Goal: Transaction & Acquisition: Purchase product/service

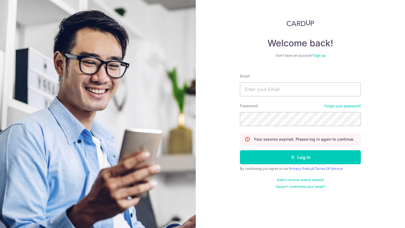
click at [257, 90] on input "Email" at bounding box center [300, 89] width 121 height 14
type input "[EMAIL_ADDRESS][DOMAIN_NAME]"
click at [240, 150] on button "Log in" at bounding box center [300, 157] width 121 height 14
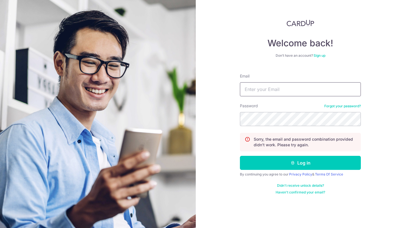
click at [263, 90] on input "Email" at bounding box center [300, 89] width 121 height 14
type input "jeremiahlim95@gmail.com"
click at [345, 104] on link "Forgot your password?" at bounding box center [342, 106] width 37 height 5
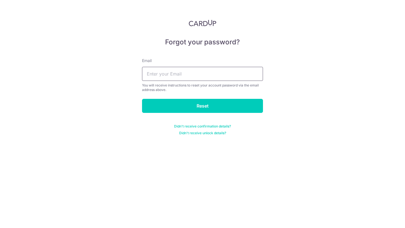
click at [252, 76] on input "text" at bounding box center [202, 74] width 121 height 14
type input "jeremiahlim95@gmail.com"
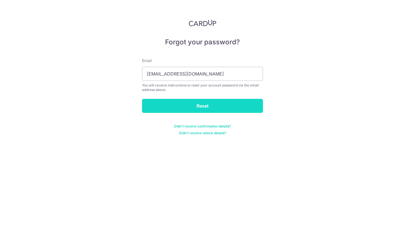
click at [216, 102] on input "Reset" at bounding box center [202, 106] width 121 height 14
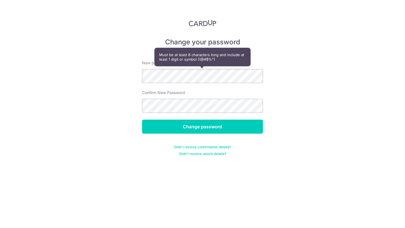
click at [210, 115] on form "New password Confirm New Password Change password Didn't receive confirmation d…" at bounding box center [202, 104] width 121 height 103
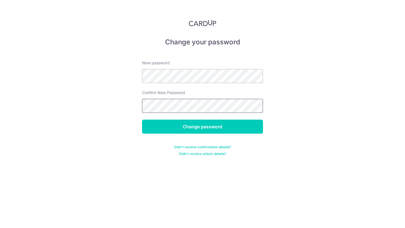
click at [142, 120] on input "Change password" at bounding box center [202, 127] width 121 height 14
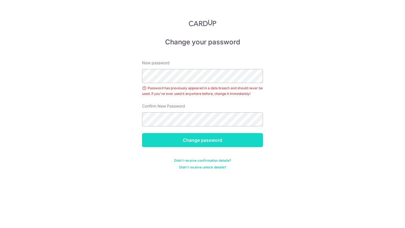
click at [196, 139] on input "Change password" at bounding box center [202, 140] width 121 height 14
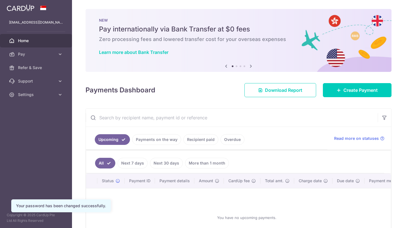
scroll to position [16, 0]
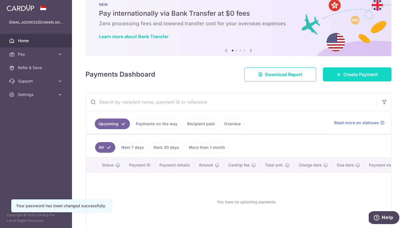
click at [339, 78] on link "Create Payment" at bounding box center [357, 75] width 69 height 14
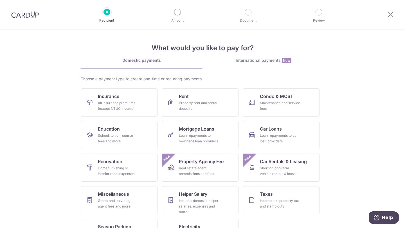
scroll to position [23, 0]
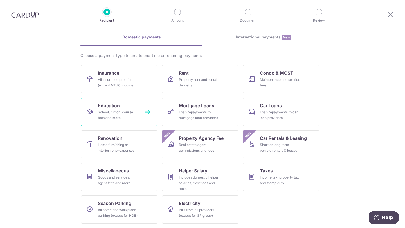
click at [137, 110] on div "School, tuition, course fees and more" at bounding box center [118, 115] width 41 height 11
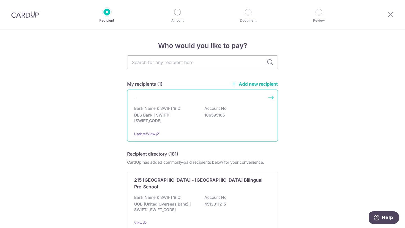
click at [178, 102] on div "- Bank Name & SWIFT/BIC: DBS Bank | SWIFT: DBSSSGSGXXX Account No: 186595165 Up…" at bounding box center [202, 116] width 151 height 52
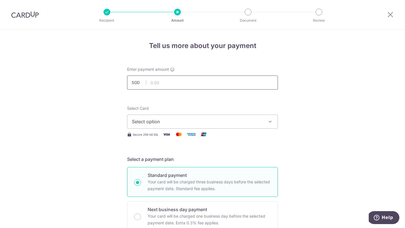
type input "2"
type input "1,800.00"
click at [203, 126] on button "Select option" at bounding box center [202, 122] width 151 height 14
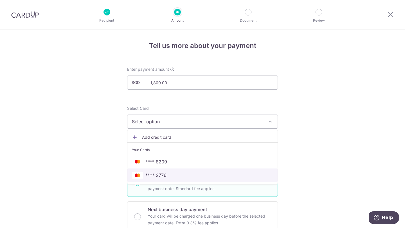
click at [190, 176] on span "**** 2776" at bounding box center [202, 175] width 141 height 7
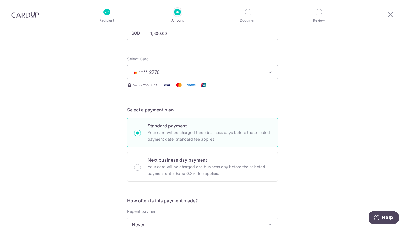
scroll to position [50, 0]
click at [172, 168] on p "Your card will be charged one business day before the selected payment date. Ex…" at bounding box center [209, 170] width 123 height 14
click at [141, 168] on input "Next business day payment Your card will be charged one business day before the…" at bounding box center [137, 167] width 7 height 7
radio input "false"
radio input "true"
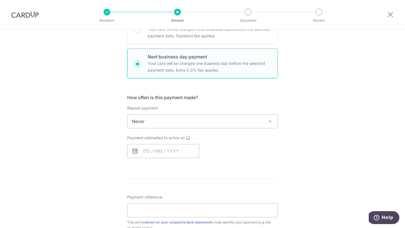
scroll to position [164, 0]
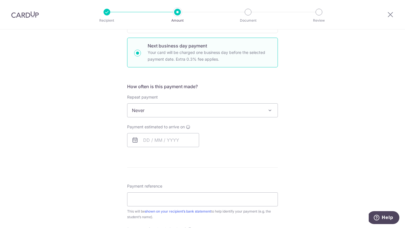
click at [192, 112] on span "Never" at bounding box center [202, 111] width 150 height 14
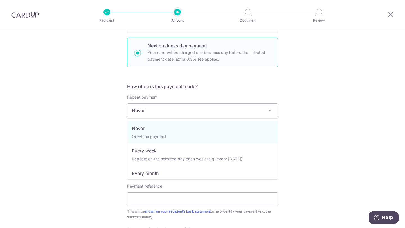
click at [202, 80] on form "Enter payment amount SGD 1,800.00 1800.00 Select Card **** 2776 Add credit card…" at bounding box center [202, 135] width 151 height 465
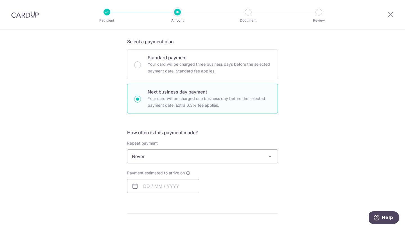
scroll to position [90, 0]
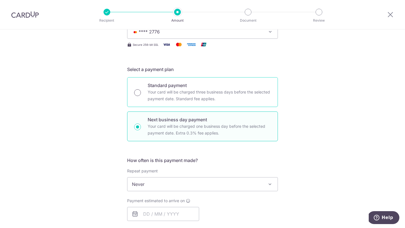
click at [136, 93] on input "Standard payment Your card will be charged three business days before the selec…" at bounding box center [137, 92] width 7 height 7
click at [141, 128] on div "Next business day payment Your card will be charged one business day before the…" at bounding box center [202, 127] width 151 height 30
radio input "false"
radio input "true"
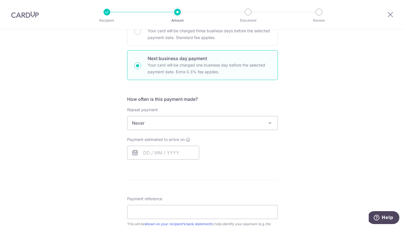
scroll to position [163, 0]
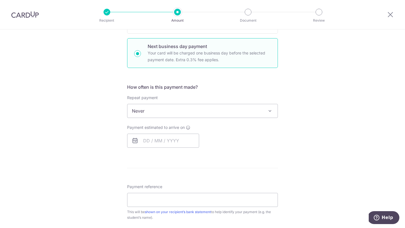
click at [152, 116] on span "Never" at bounding box center [202, 111] width 150 height 14
click at [148, 142] on input "text" at bounding box center [163, 141] width 72 height 14
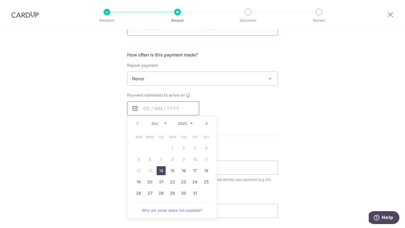
scroll to position [197, 0]
click at [164, 172] on link "14" at bounding box center [161, 170] width 9 height 9
type input "[DATE]"
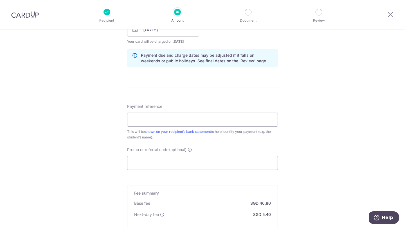
scroll to position [360, 0]
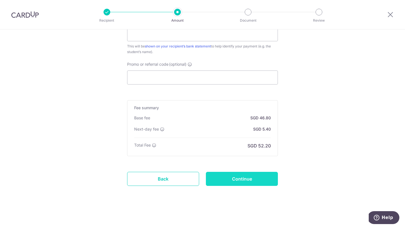
click at [226, 179] on input "Continue" at bounding box center [242, 179] width 72 height 14
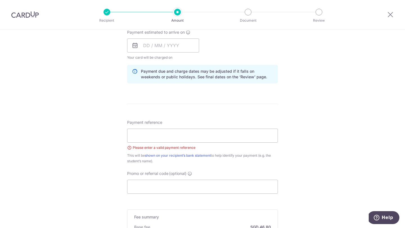
scroll to position [231, 0]
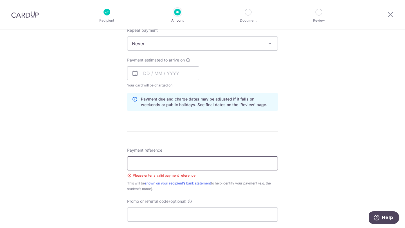
click at [225, 161] on input "Payment reference" at bounding box center [202, 164] width 151 height 14
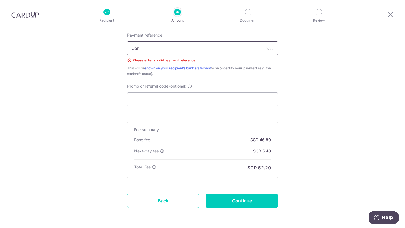
scroll to position [368, 0]
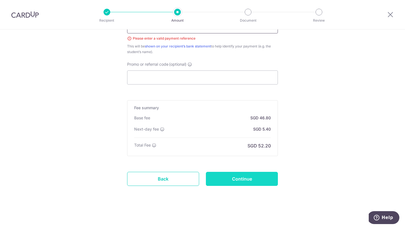
type input "Jer"
click at [247, 183] on input "Continue" at bounding box center [242, 179] width 72 height 14
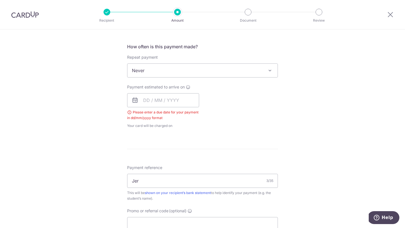
scroll to position [201, 0]
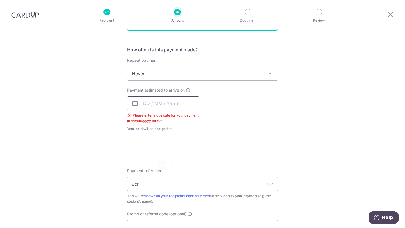
click at [148, 105] on input "text" at bounding box center [163, 103] width 72 height 14
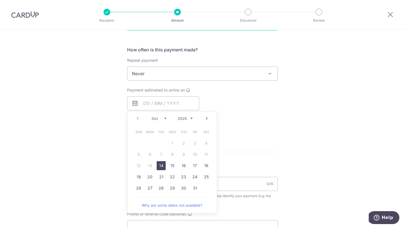
click at [160, 166] on link "14" at bounding box center [161, 165] width 9 height 9
type input "14/10/2025"
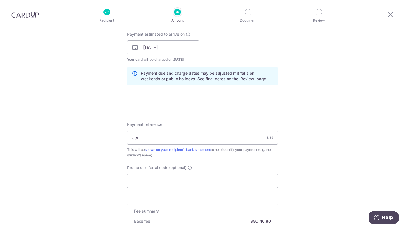
scroll to position [360, 0]
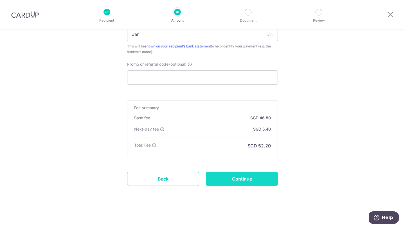
click at [237, 179] on input "Continue" at bounding box center [242, 179] width 72 height 14
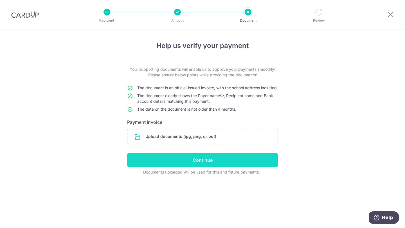
click at [243, 167] on input "Continue" at bounding box center [202, 160] width 151 height 14
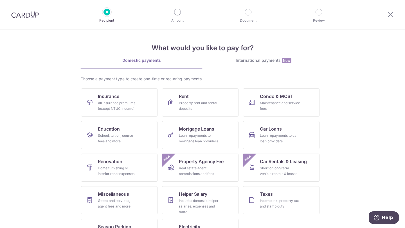
scroll to position [23, 0]
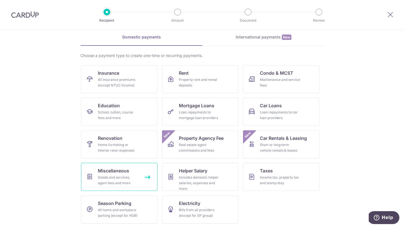
click at [117, 180] on div "Goods and services, agent fees and more" at bounding box center [118, 180] width 41 height 11
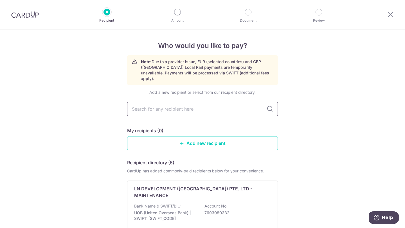
click at [160, 102] on input "text" at bounding box center [202, 109] width 151 height 14
click at [181, 136] on link "Add new recipient" at bounding box center [202, 143] width 151 height 14
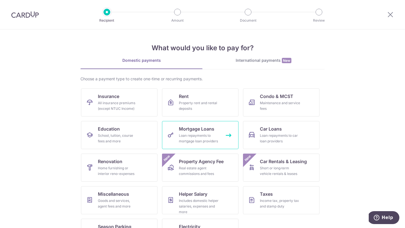
scroll to position [23, 0]
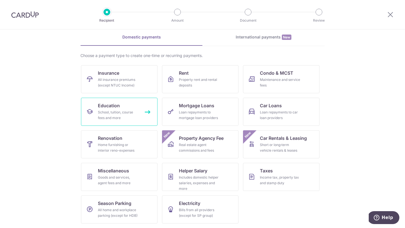
click at [134, 116] on div "School, tuition, course fees and more" at bounding box center [118, 115] width 41 height 11
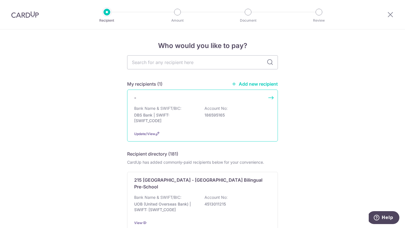
click at [176, 120] on p "DBS Bank | SWIFT: DBSSSGSGXXX" at bounding box center [165, 118] width 63 height 11
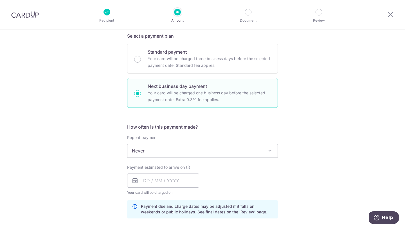
scroll to position [124, 0]
click at [168, 160] on div "How often is this payment made? Repeat payment Never Every week Every month Eve…" at bounding box center [202, 173] width 151 height 100
click at [150, 185] on input "text" at bounding box center [163, 180] width 72 height 14
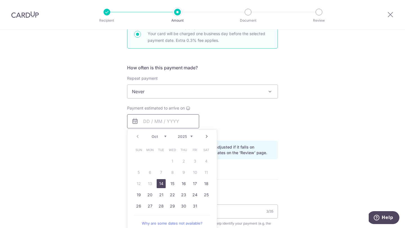
scroll to position [184, 0]
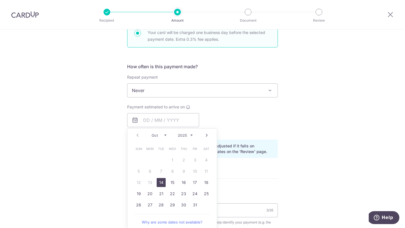
click at [163, 181] on link "14" at bounding box center [161, 182] width 9 height 9
type input "14/10/2025"
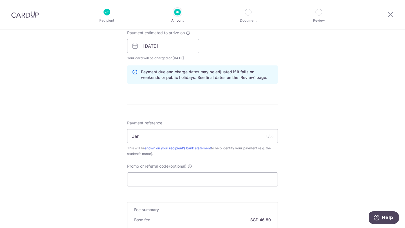
scroll to position [260, 0]
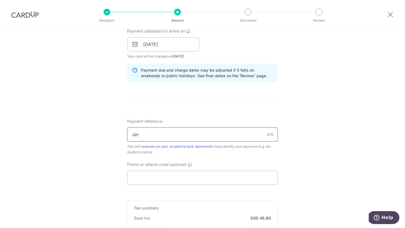
click at [255, 134] on input "Jer" at bounding box center [202, 135] width 151 height 14
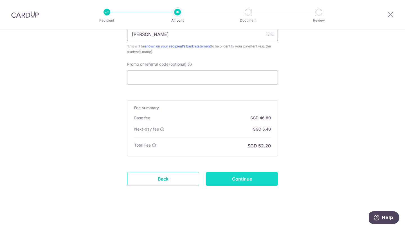
type input "Jeremiah"
click at [246, 181] on input "Continue" at bounding box center [242, 179] width 72 height 14
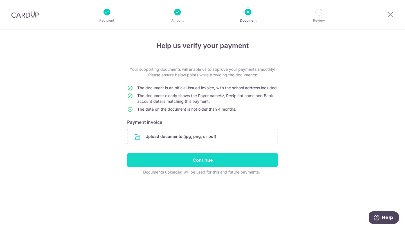
click at [245, 167] on input "Continue" at bounding box center [202, 160] width 151 height 14
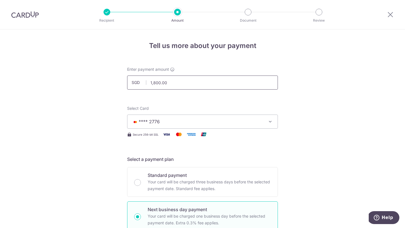
click at [156, 83] on input "1,800.00" at bounding box center [202, 83] width 151 height 14
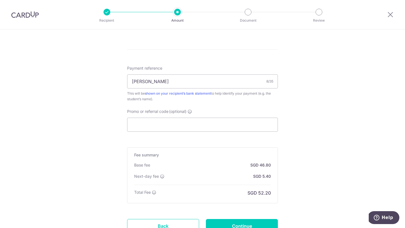
scroll to position [360, 0]
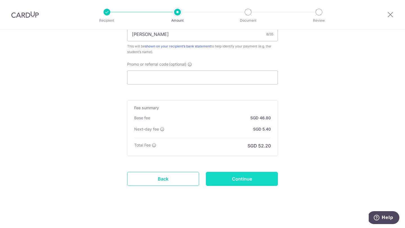
click at [233, 181] on input "Continue" at bounding box center [242, 179] width 72 height 14
type input "1,000.00"
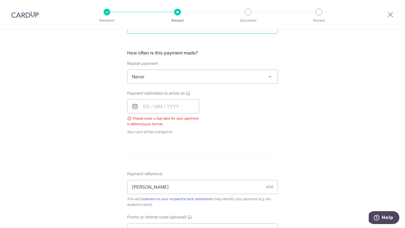
scroll to position [172, 0]
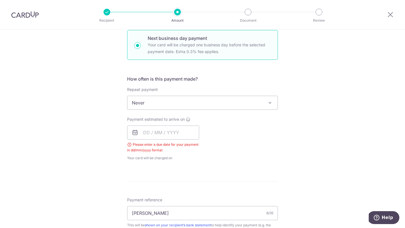
click at [210, 110] on div "How often is this payment made? Repeat payment Never Every week Every month Eve…" at bounding box center [202, 121] width 151 height 90
click at [183, 131] on input "text" at bounding box center [163, 133] width 72 height 14
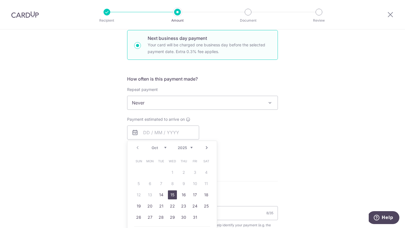
click at [171, 195] on link "15" at bounding box center [172, 195] width 9 height 9
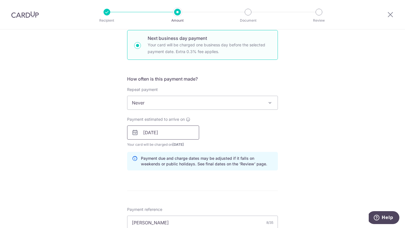
click at [173, 135] on input "15/10/2025" at bounding box center [163, 133] width 72 height 14
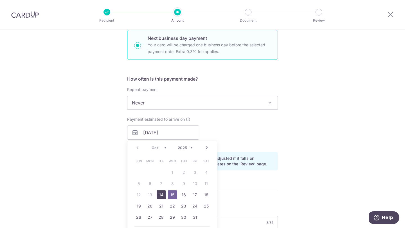
click at [161, 198] on link "14" at bounding box center [161, 195] width 9 height 9
type input "14/10/2025"
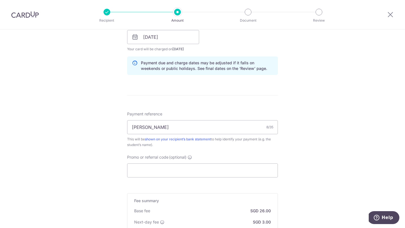
scroll to position [360, 0]
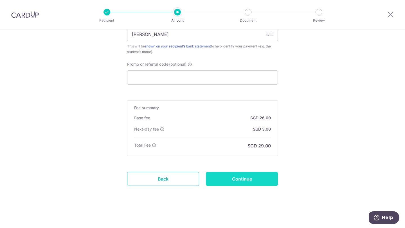
click at [244, 180] on input "Continue" at bounding box center [242, 179] width 72 height 14
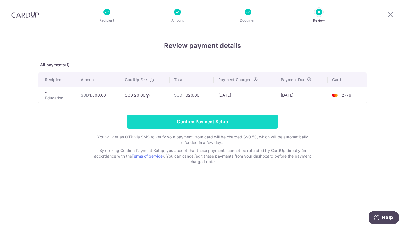
click at [242, 121] on input "Confirm Payment Setup" at bounding box center [202, 122] width 151 height 14
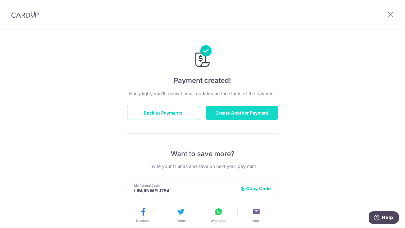
click at [238, 114] on button "Create Another Payment" at bounding box center [242, 113] width 72 height 14
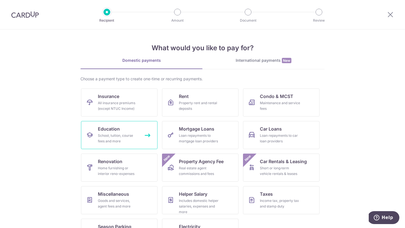
click at [126, 139] on div "School, tuition, course fees and more" at bounding box center [118, 138] width 41 height 11
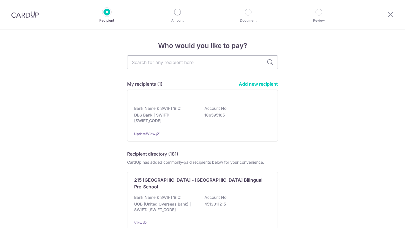
click at [173, 110] on p "Bank Name & SWIFT/BIC:" at bounding box center [157, 109] width 47 height 6
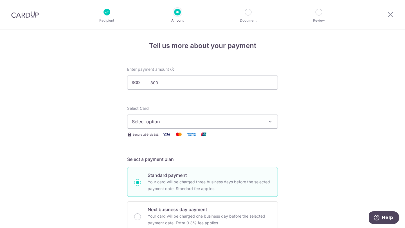
type input "800.00"
click at [217, 119] on span "Select option" at bounding box center [197, 121] width 131 height 7
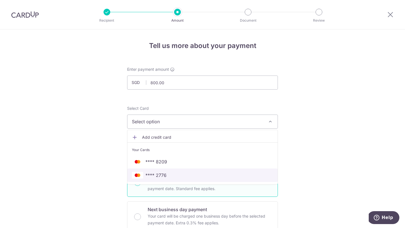
click at [199, 177] on span "**** 2776" at bounding box center [202, 175] width 141 height 7
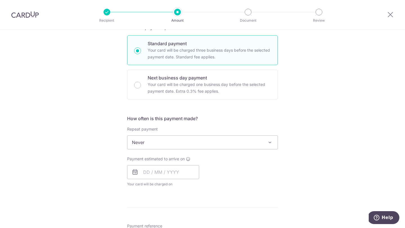
scroll to position [130, 0]
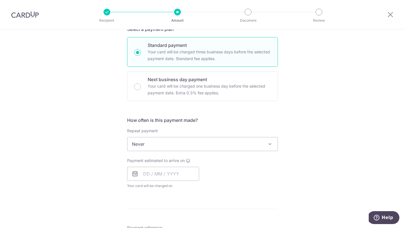
click at [182, 145] on span "Never" at bounding box center [202, 145] width 150 height 14
click at [173, 177] on input "text" at bounding box center [163, 174] width 72 height 14
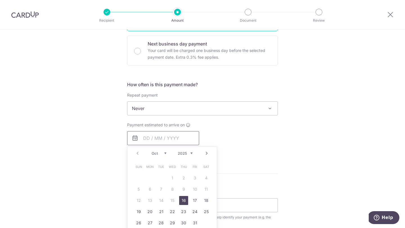
scroll to position [167, 0]
click at [183, 199] on link "16" at bounding box center [183, 199] width 9 height 9
type input "16/10/2025"
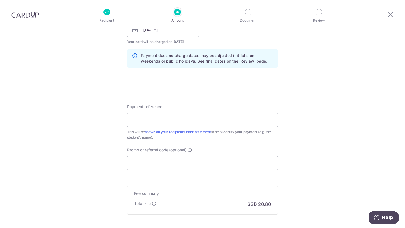
scroll to position [312, 0]
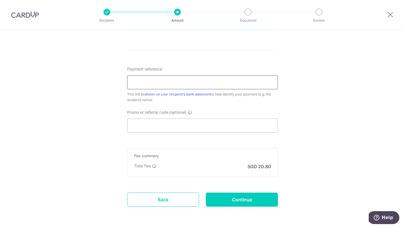
click at [201, 84] on input "Payment reference" at bounding box center [202, 82] width 151 height 14
type input "Jer"
click at [228, 200] on input "Continue" at bounding box center [242, 200] width 72 height 14
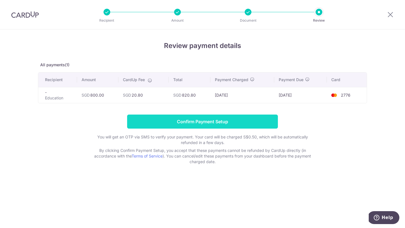
click at [232, 123] on input "Confirm Payment Setup" at bounding box center [202, 122] width 151 height 14
